Goal: Task Accomplishment & Management: Complete application form

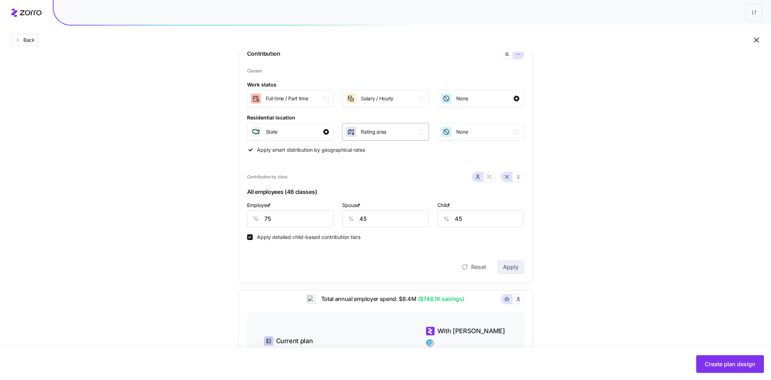
scroll to position [245, 0]
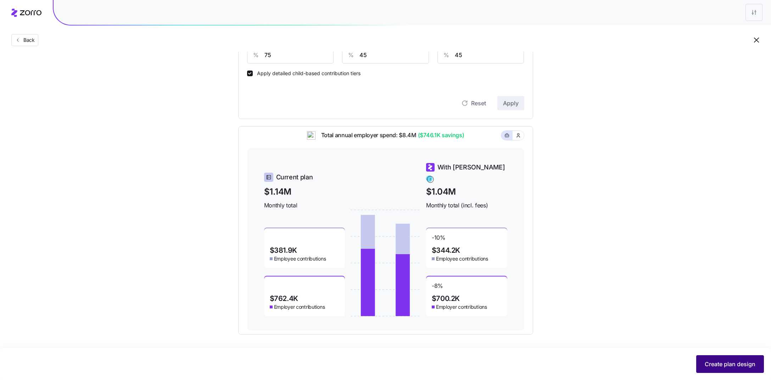
click at [723, 363] on span "Create plan design" at bounding box center [730, 364] width 51 height 9
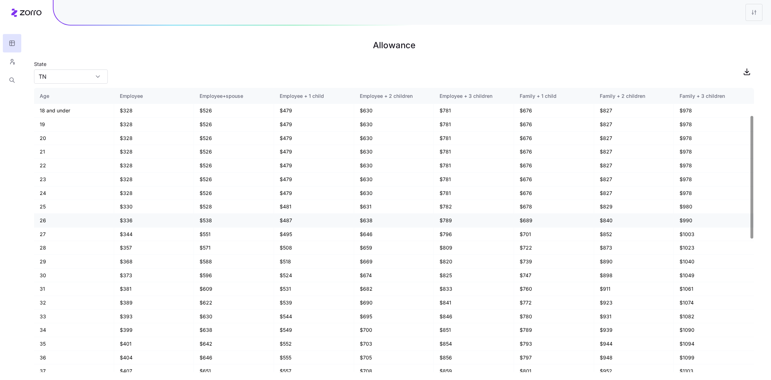
scroll to position [372, 0]
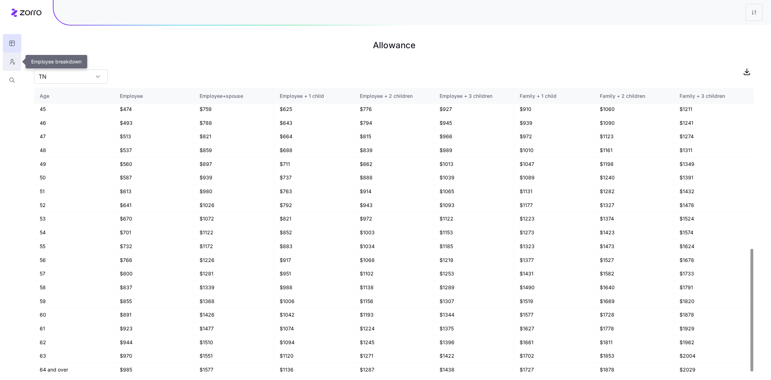
click at [10, 58] on icon "button" at bounding box center [12, 61] width 6 height 7
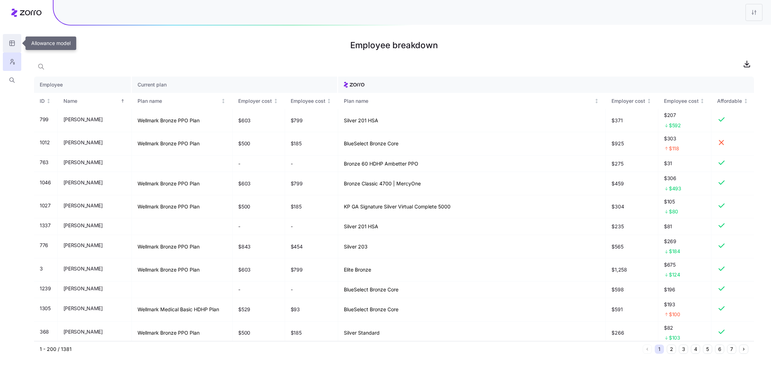
click at [11, 45] on icon "button" at bounding box center [12, 43] width 6 height 7
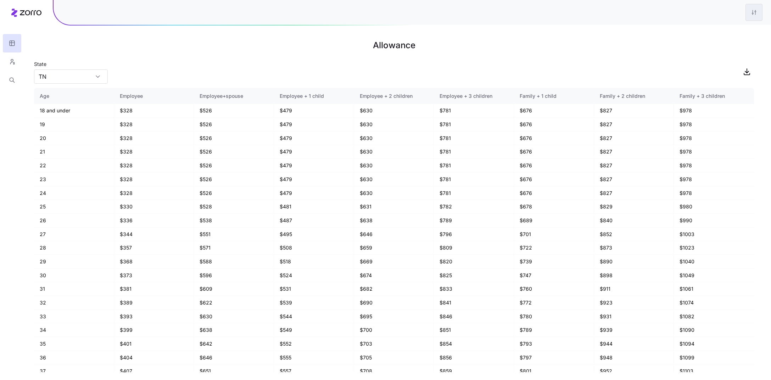
click at [751, 8] on html "Allowance State [US_STATE] Age Employee Employee+spouse Employee + 1 child Empl…" at bounding box center [385, 190] width 771 height 380
click at [723, 30] on div "Edit plan design" at bounding box center [711, 32] width 37 height 8
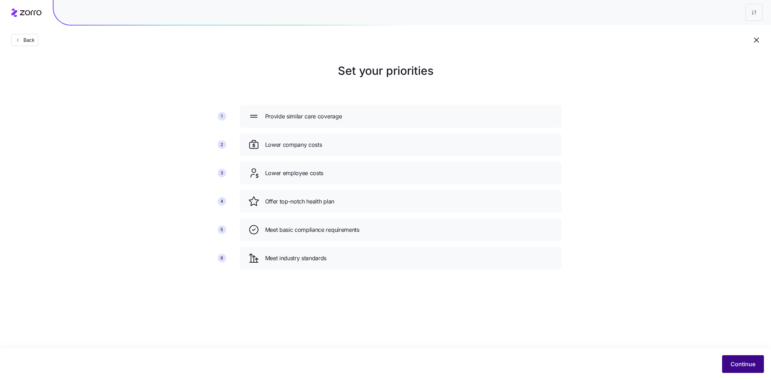
click at [747, 360] on span "Continue" at bounding box center [743, 364] width 25 height 9
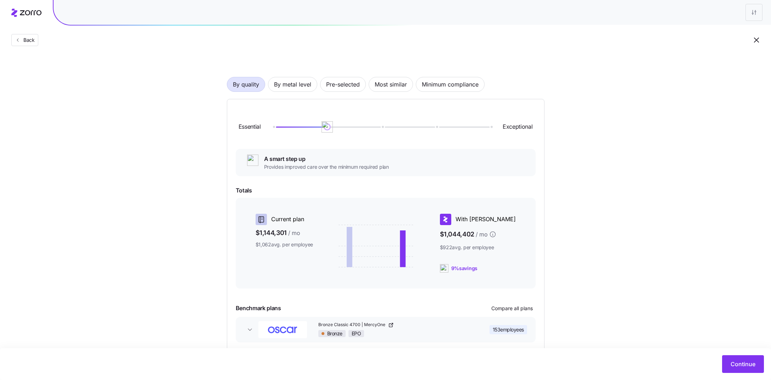
scroll to position [15, 0]
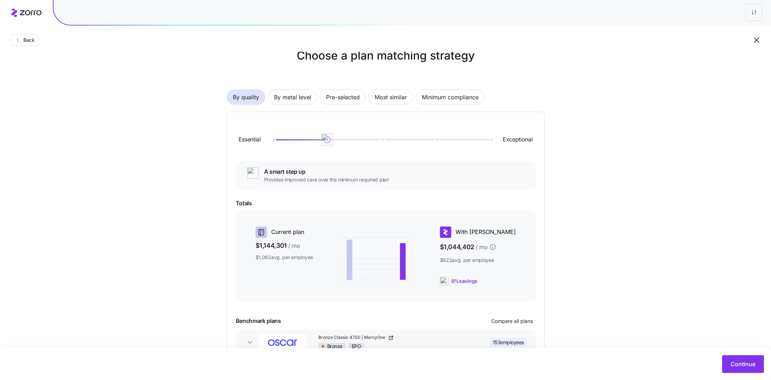
drag, startPoint x: 351, startPoint y: 139, endPoint x: 307, endPoint y: 143, distance: 44.2
click at [307, 143] on div "Essential Exceptional" at bounding box center [386, 140] width 300 height 38
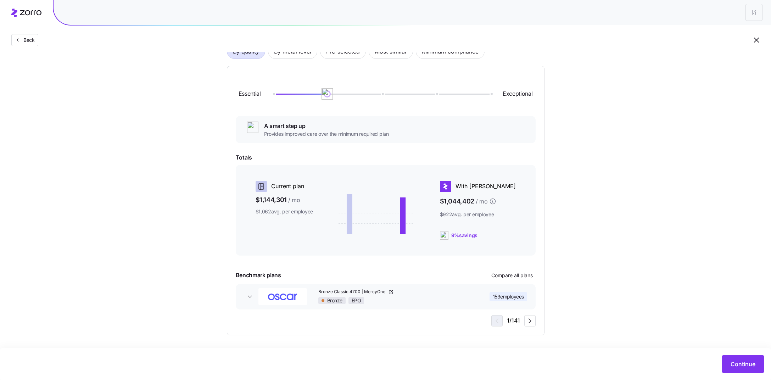
click at [504, 299] on span "153 employees" at bounding box center [508, 296] width 31 height 7
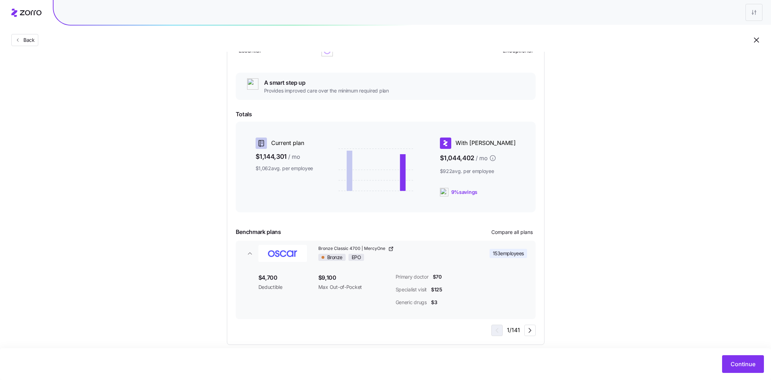
scroll to position [106, 0]
click at [530, 331] on icon "button" at bounding box center [530, 328] width 9 height 9
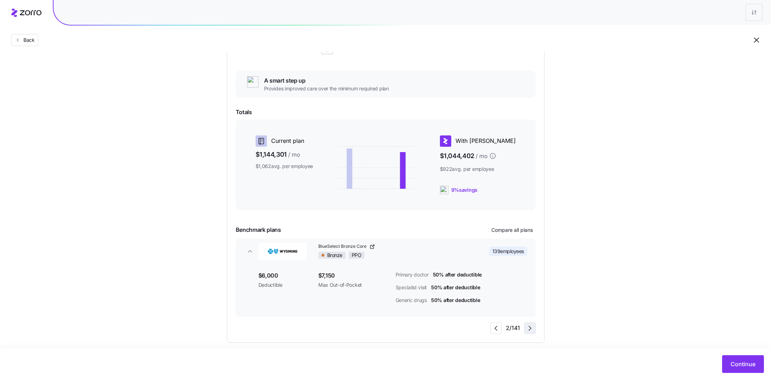
click at [530, 331] on icon "button" at bounding box center [530, 328] width 9 height 9
click at [734, 364] on span "Continue" at bounding box center [743, 364] width 25 height 9
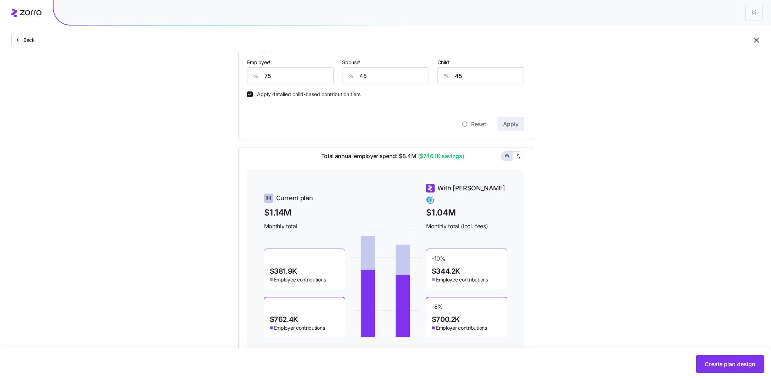
scroll to position [245, 0]
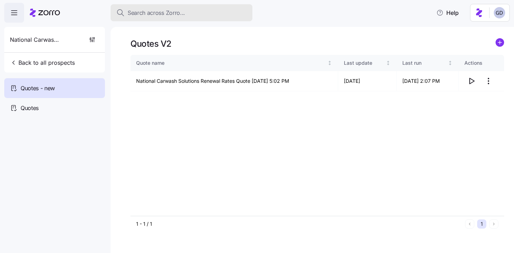
click at [209, 16] on div "Search across Zorro..." at bounding box center [181, 13] width 130 height 9
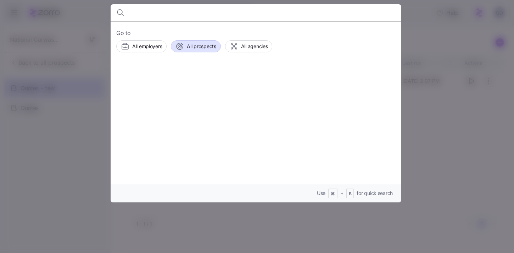
click at [200, 47] on span "All prospects" at bounding box center [201, 46] width 29 height 7
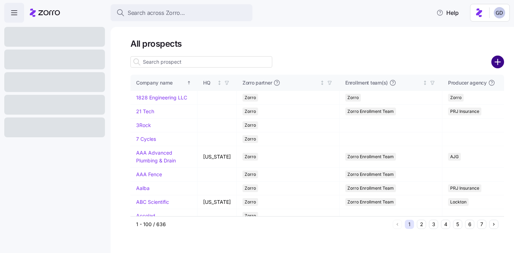
click at [501, 64] on circle "add icon" at bounding box center [498, 62] width 12 height 12
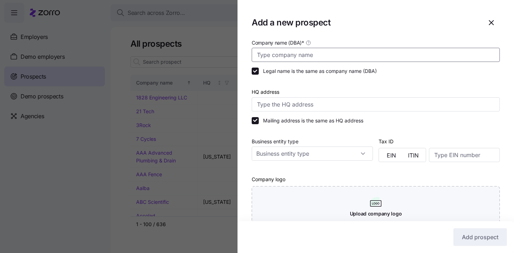
click at [291, 57] on input "Company name (DBA) *" at bounding box center [376, 55] width 248 height 14
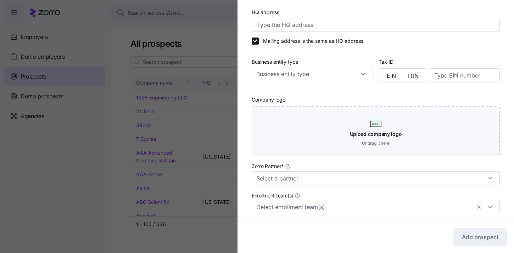
scroll to position [84, 0]
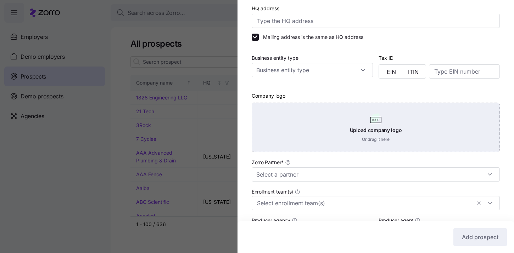
type input "BenefitLab ICHRA"
click at [306, 136] on div "Upload company logo Or drag it here" at bounding box center [376, 128] width 248 height 50
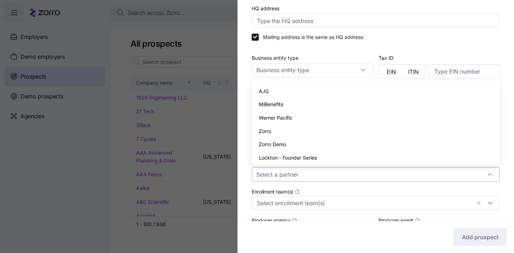
click at [295, 177] on input "Zorro Partner *" at bounding box center [376, 175] width 248 height 14
click at [272, 131] on div "Zorro" at bounding box center [376, 131] width 242 height 13
type input "Zorro"
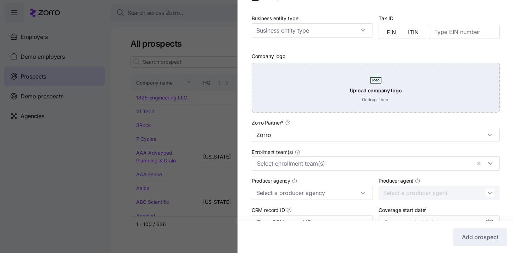
scroll to position [127, 0]
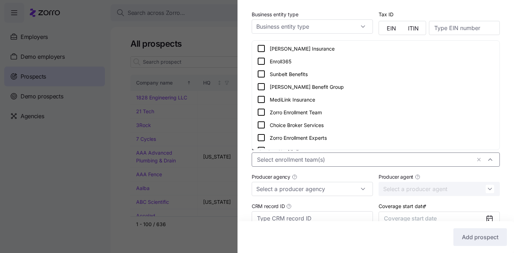
click at [324, 160] on input "Enrollment team(s)" at bounding box center [364, 159] width 214 height 9
click at [262, 112] on icon at bounding box center [261, 112] width 9 height 9
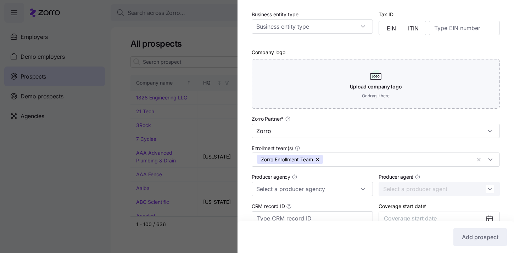
click at [243, 133] on div "Company name (DBA) * BenefitLab ICHRA Legal name is the same as company name (D…" at bounding box center [376, 90] width 276 height 359
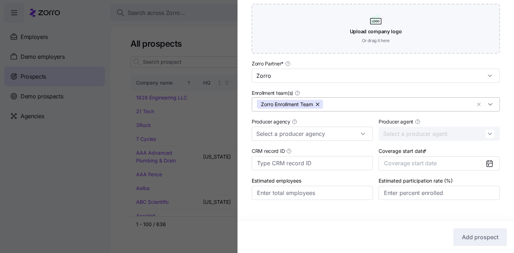
scroll to position [194, 0]
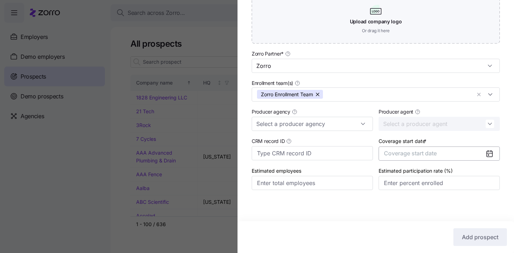
click at [457, 149] on button "Coverage start date" at bounding box center [439, 154] width 121 height 14
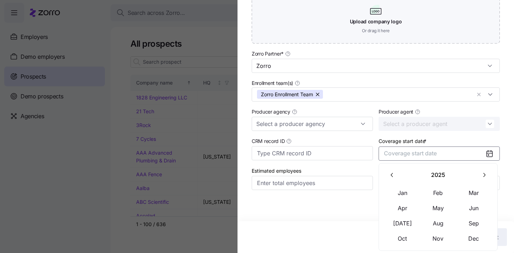
click at [482, 179] on button "button" at bounding box center [484, 175] width 15 height 15
click at [395, 195] on button "Jan" at bounding box center [402, 193] width 35 height 15
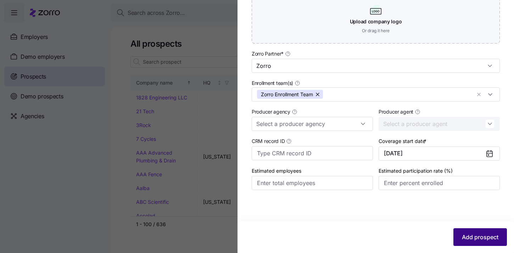
click at [474, 233] on button "Add prospect" at bounding box center [480, 238] width 54 height 18
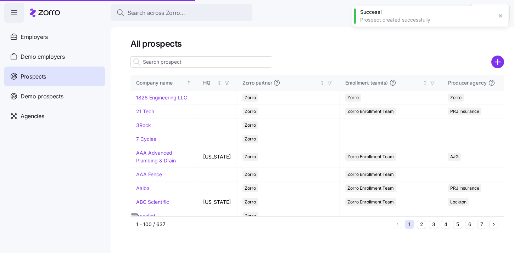
click at [172, 63] on input at bounding box center [201, 61] width 142 height 11
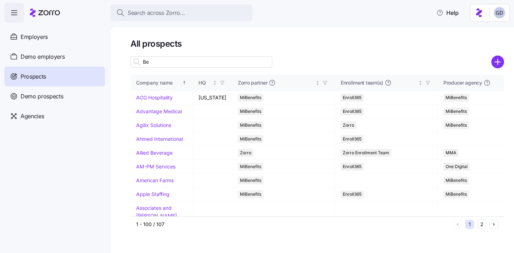
click at [184, 61] on input "Be" at bounding box center [201, 61] width 142 height 11
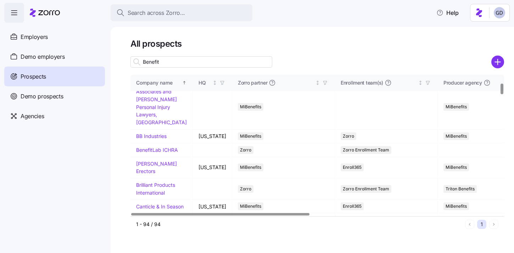
scroll to position [106, 0]
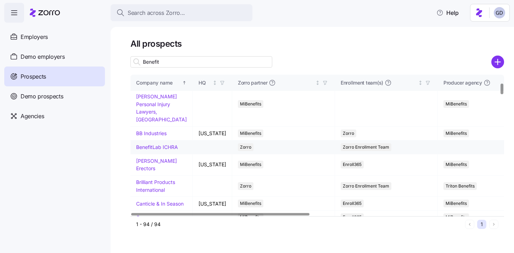
type input "Benefit"
click at [173, 150] on link "BenefitLab ICHRA" at bounding box center [157, 147] width 42 height 6
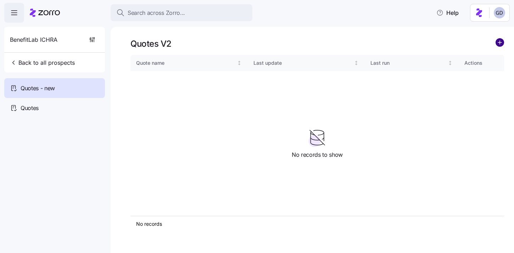
click at [500, 41] on circle "add icon" at bounding box center [500, 43] width 8 height 8
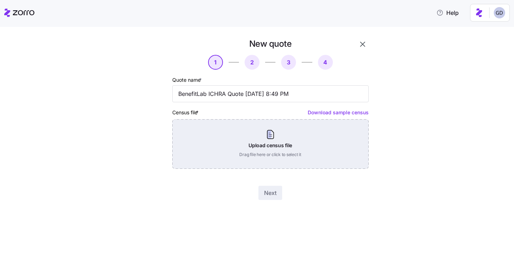
click at [244, 143] on div "Upload census file Drag file here or click to select it" at bounding box center [270, 144] width 196 height 50
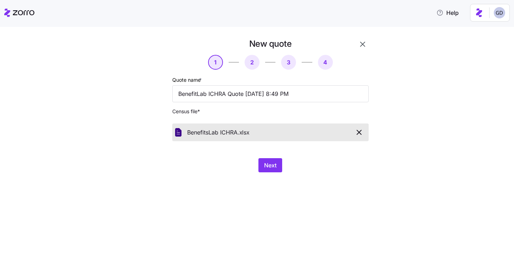
click at [358, 130] on icon "button" at bounding box center [359, 132] width 9 height 9
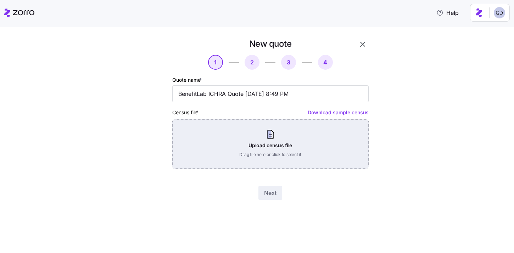
click at [272, 151] on div "Upload census file Drag file here or click to select it" at bounding box center [270, 144] width 196 height 50
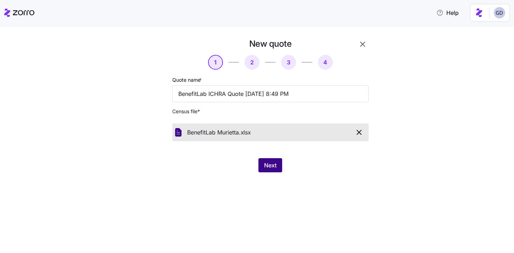
click at [272, 170] on span "Next" at bounding box center [270, 165] width 12 height 9
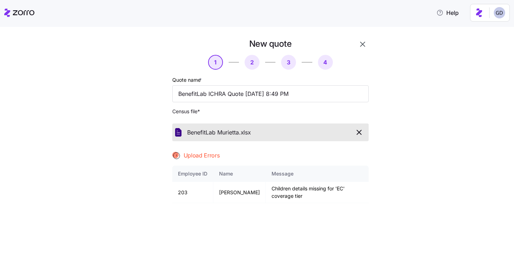
click at [357, 132] on icon "button" at bounding box center [359, 132] width 9 height 9
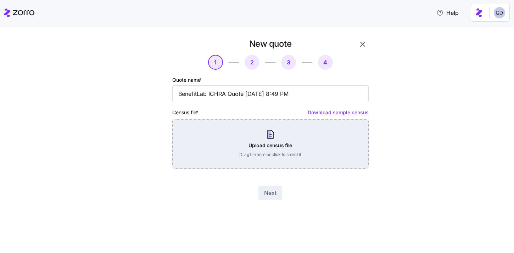
click at [274, 135] on div "Upload census file Drag file here or click to select it" at bounding box center [270, 144] width 196 height 50
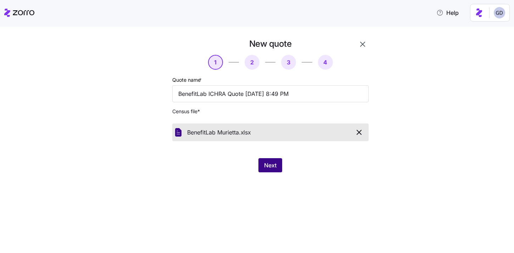
click at [269, 166] on span "Next" at bounding box center [270, 165] width 12 height 9
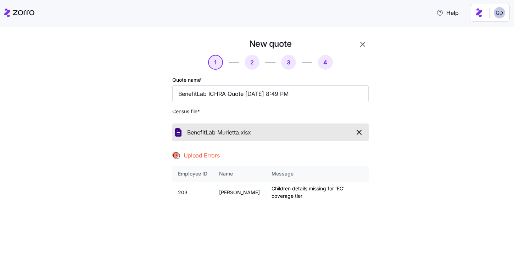
click at [358, 132] on icon "button" at bounding box center [359, 132] width 9 height 9
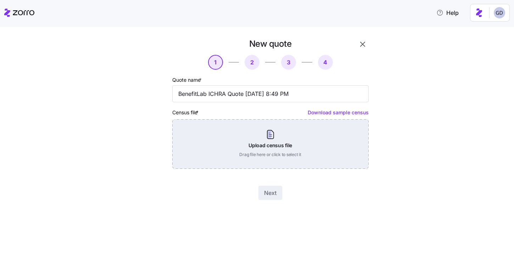
click at [271, 143] on div "Upload census file Drag file here or click to select it" at bounding box center [270, 144] width 196 height 50
click at [277, 145] on div "Upload census file Drag file here or click to select it" at bounding box center [270, 144] width 196 height 50
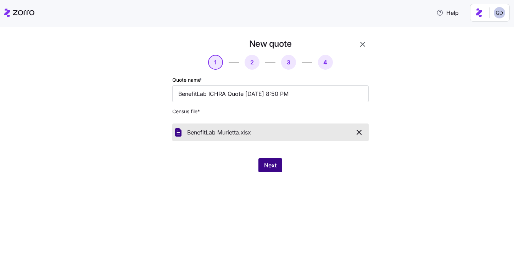
click at [272, 164] on span "Next" at bounding box center [270, 165] width 12 height 9
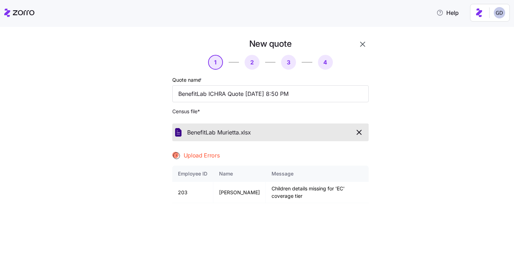
click at [359, 134] on icon "button" at bounding box center [359, 132] width 9 height 9
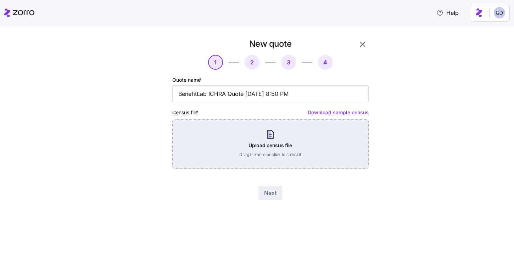
click at [275, 145] on div "Upload census file Drag file here or click to select it" at bounding box center [270, 144] width 196 height 50
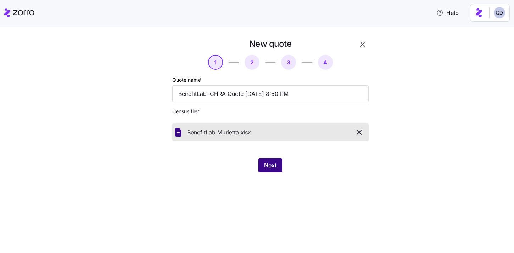
click at [275, 163] on span "Next" at bounding box center [270, 165] width 12 height 9
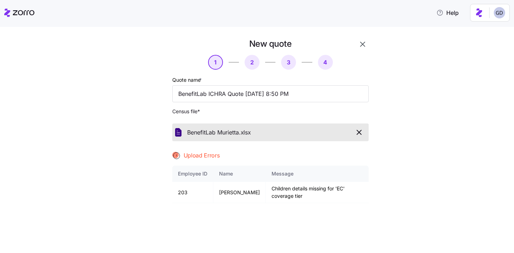
click at [360, 132] on icon "button" at bounding box center [359, 132] width 4 height 4
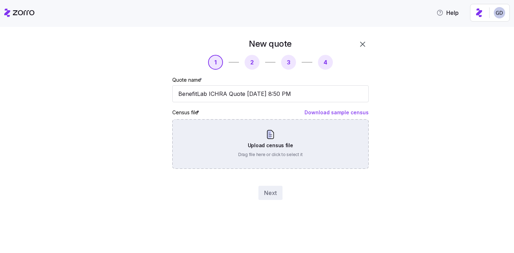
click at [273, 143] on div "Upload census file Drag file here or click to select it" at bounding box center [270, 144] width 196 height 50
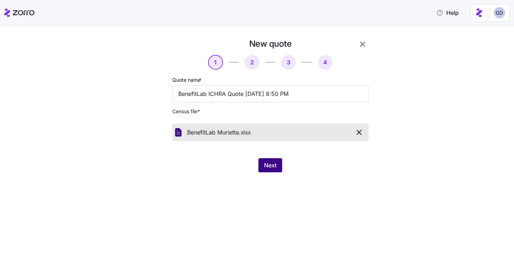
click at [266, 171] on button "Next" at bounding box center [270, 165] width 24 height 14
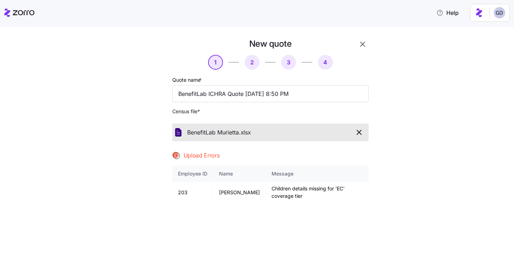
click at [360, 134] on icon "button" at bounding box center [359, 132] width 4 height 4
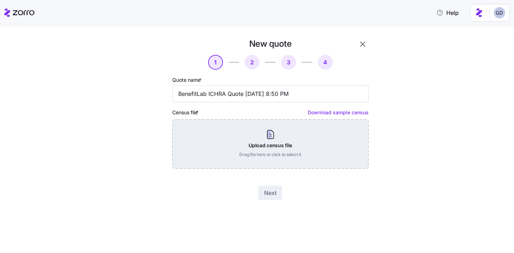
click at [268, 147] on div "Upload census file Drag file here or click to select it" at bounding box center [270, 144] width 196 height 50
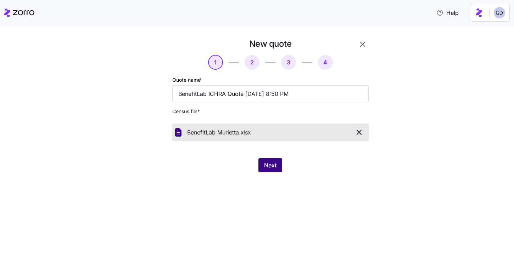
click at [274, 163] on span "Next" at bounding box center [270, 165] width 12 height 9
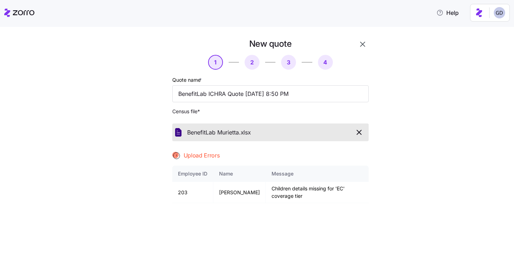
click at [358, 132] on icon "button" at bounding box center [359, 132] width 9 height 9
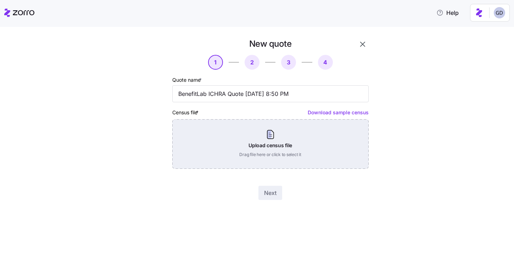
click at [304, 141] on div "Upload census file Drag file here or click to select it" at bounding box center [270, 144] width 196 height 50
click at [268, 149] on div "Upload census file Drag file here or click to select it" at bounding box center [270, 144] width 196 height 50
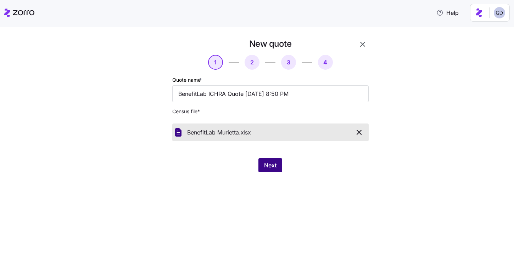
click at [268, 164] on span "Next" at bounding box center [270, 165] width 12 height 9
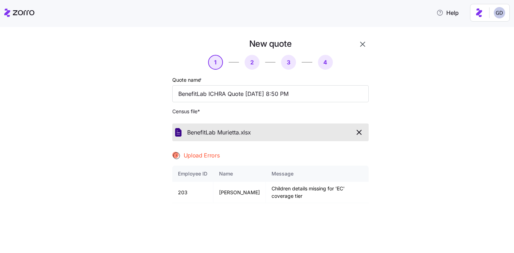
click at [360, 132] on icon "button" at bounding box center [359, 132] width 9 height 9
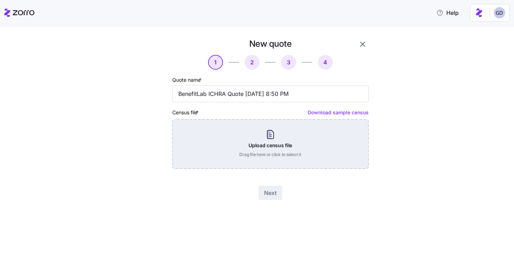
click at [218, 132] on div "Upload census file Drag file here or click to select it" at bounding box center [270, 144] width 196 height 50
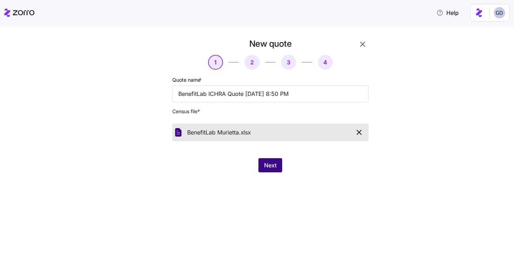
click at [278, 171] on button "Next" at bounding box center [270, 165] width 24 height 14
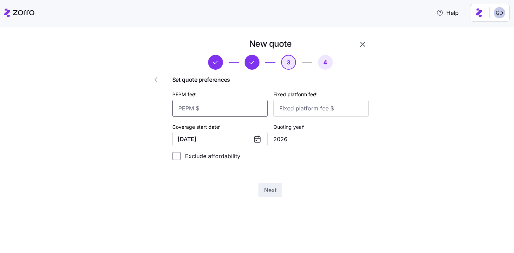
click at [226, 107] on input "PEPM fee *" at bounding box center [219, 108] width 95 height 17
type input "50"
type input "100"
click at [273, 190] on span "Next" at bounding box center [270, 190] width 12 height 9
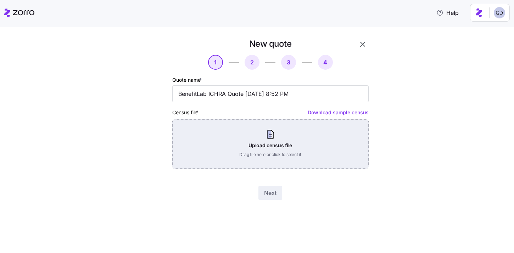
click at [265, 146] on div "Upload census file Drag file here or click to select it" at bounding box center [270, 144] width 196 height 50
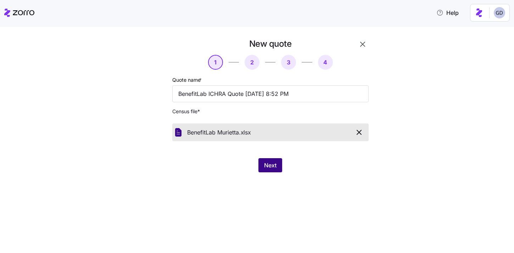
click at [274, 167] on span "Next" at bounding box center [270, 165] width 12 height 9
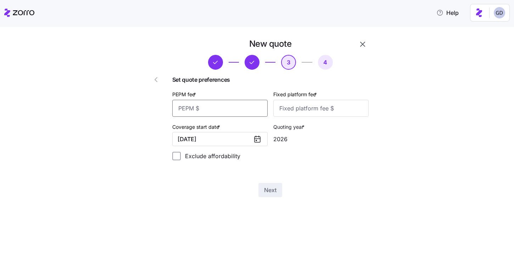
click at [228, 109] on input "PEPM fee *" at bounding box center [219, 108] width 95 height 17
type input "50"
type input "100"
click at [272, 195] on span "Next" at bounding box center [270, 190] width 12 height 9
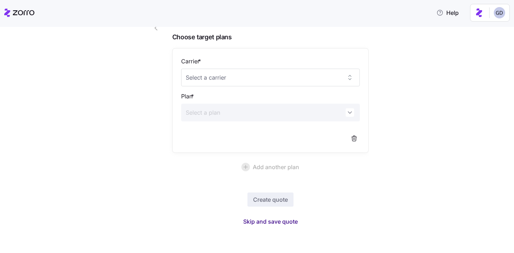
click at [279, 223] on span "Skip and save quote" at bounding box center [270, 222] width 55 height 9
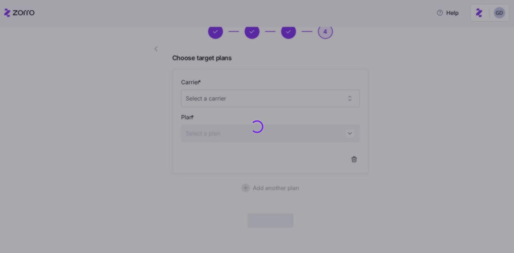
scroll to position [30, 0]
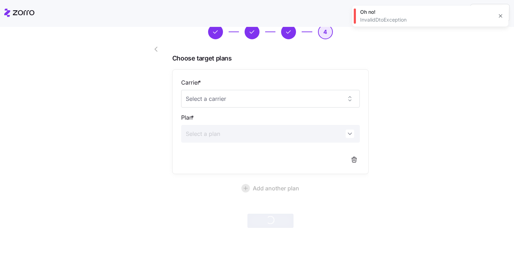
click at [159, 50] on icon "button" at bounding box center [156, 49] width 9 height 9
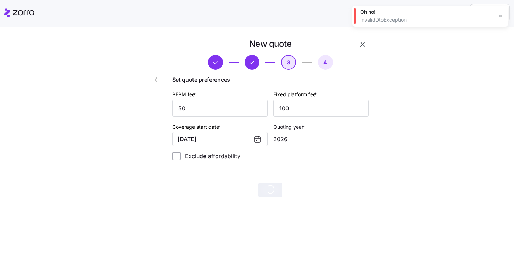
click at [159, 50] on div at bounding box center [149, 117] width 40 height 165
click at [156, 83] on icon "button" at bounding box center [156, 80] width 9 height 9
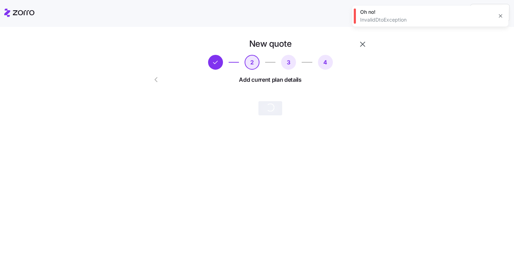
click at [361, 48] on icon "button" at bounding box center [362, 44] width 9 height 9
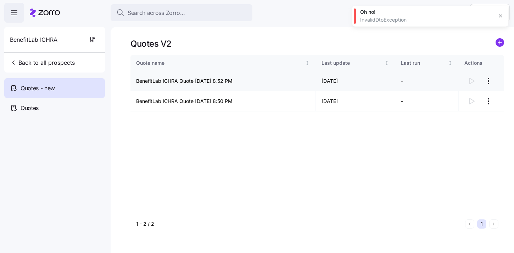
click at [488, 82] on html "Search across Zorro... Help BenefitLab ICHRA Back to all prospects Quotes - new…" at bounding box center [257, 124] width 514 height 249
click at [420, 46] on html "Search across Zorro... Help BenefitLab ICHRA Back to all prospects Quotes - new…" at bounding box center [257, 124] width 514 height 249
click at [255, 187] on div "Quote name Last update Last run Actions BenefitLab ICHRA Quote 09/10/2025 8:52 …" at bounding box center [317, 135] width 374 height 161
click at [44, 104] on div "Quotes" at bounding box center [54, 108] width 101 height 20
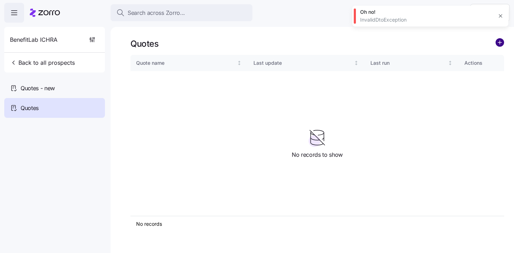
click at [499, 45] on circle "add icon" at bounding box center [500, 43] width 8 height 8
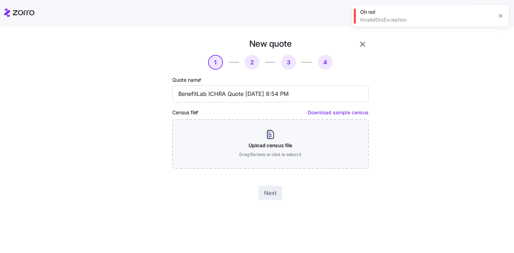
click at [361, 48] on icon "button" at bounding box center [362, 44] width 9 height 9
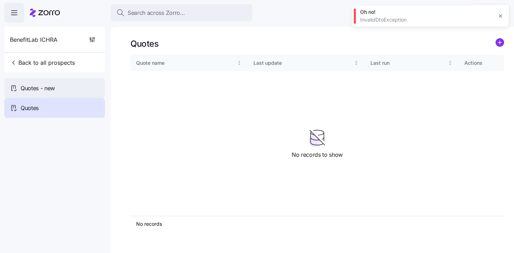
click at [49, 92] on span "Quotes - new" at bounding box center [38, 88] width 34 height 9
